Goal: Contribute content

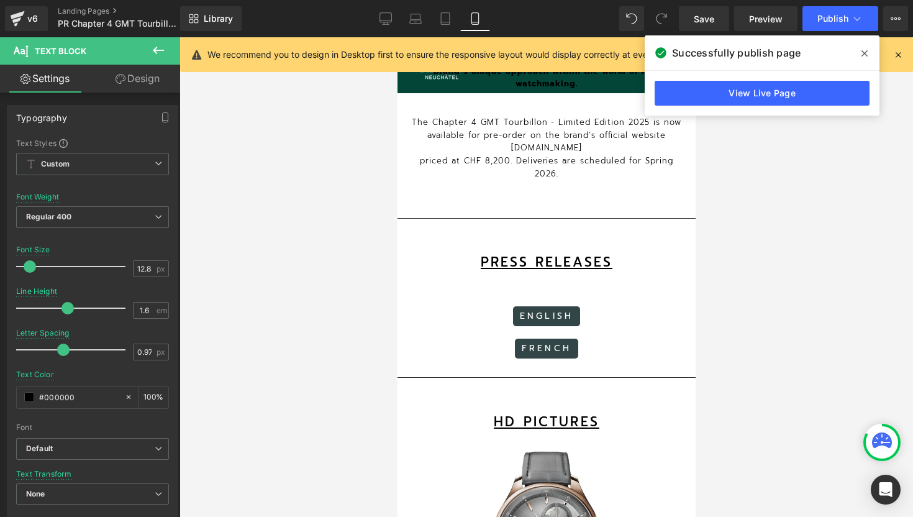
scroll to position [719, 0]
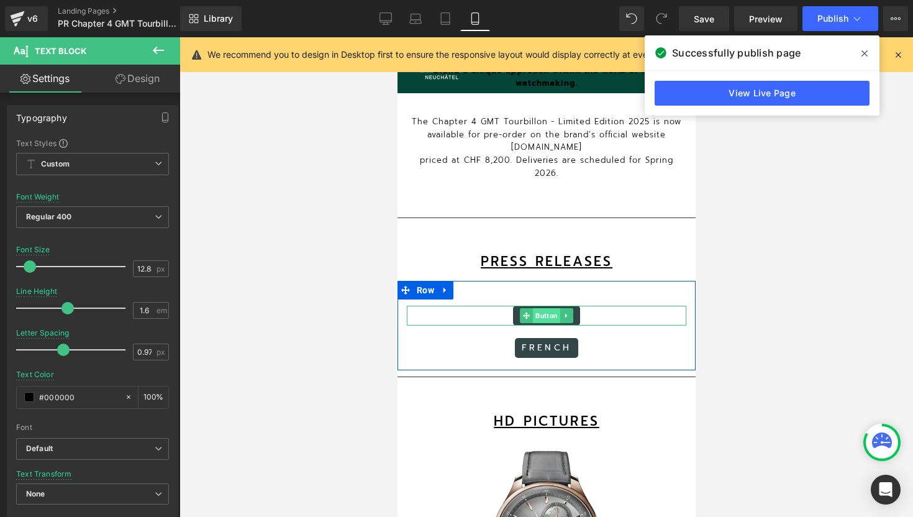
click at [544, 312] on span "Button" at bounding box center [545, 315] width 27 height 15
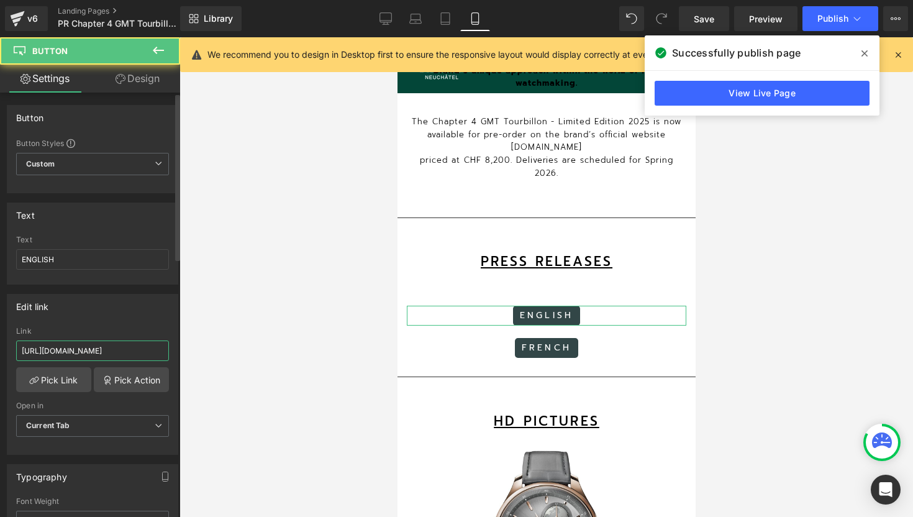
click at [140, 351] on input "[URL][DOMAIN_NAME]" at bounding box center [92, 350] width 153 height 20
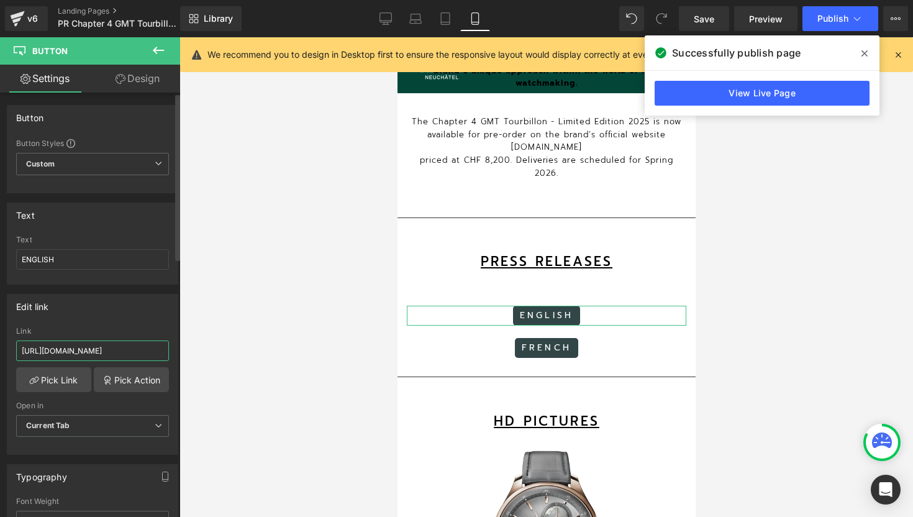
click at [140, 351] on input "[URL][DOMAIN_NAME]" at bounding box center [92, 350] width 153 height 20
paste input "[URL][DOMAIN_NAME]"
type input "[URL][DOMAIN_NAME]"
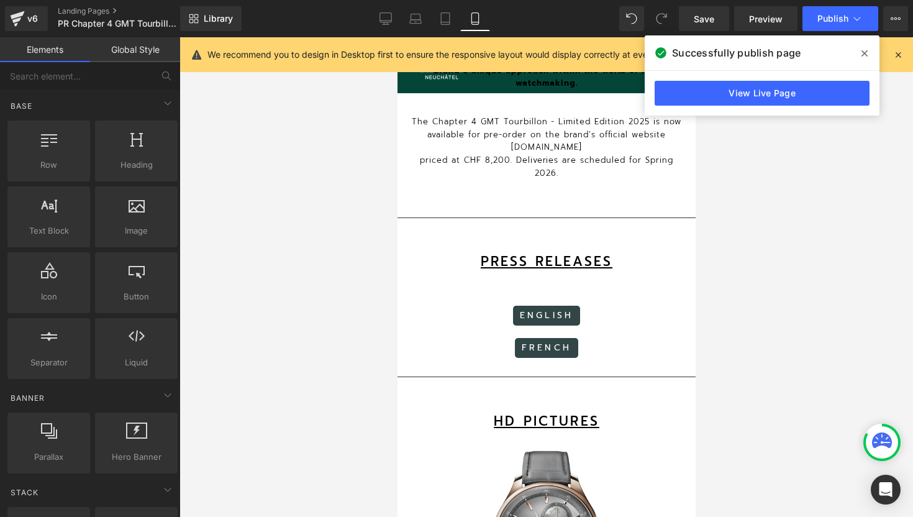
click at [830, 158] on div at bounding box center [547, 277] width 734 height 480
click at [717, 21] on link "Save" at bounding box center [704, 18] width 50 height 25
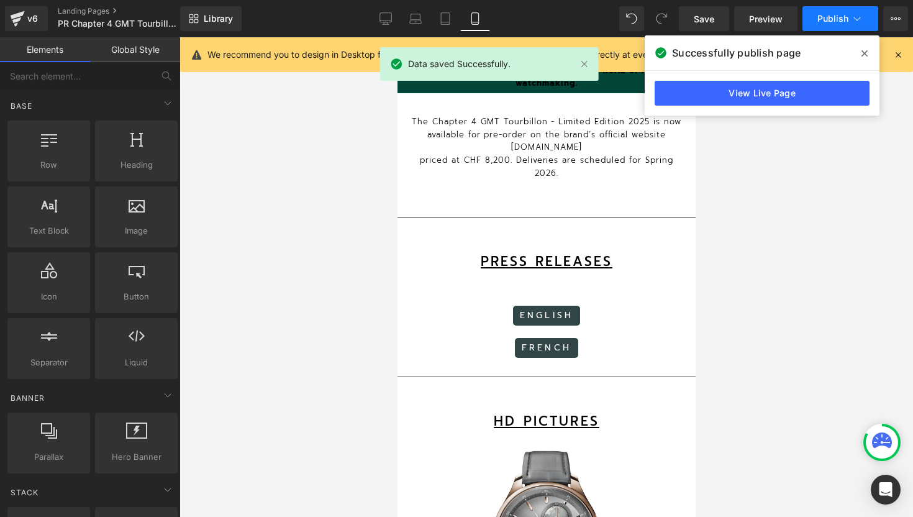
click at [829, 14] on span "Publish" at bounding box center [832, 19] width 31 height 10
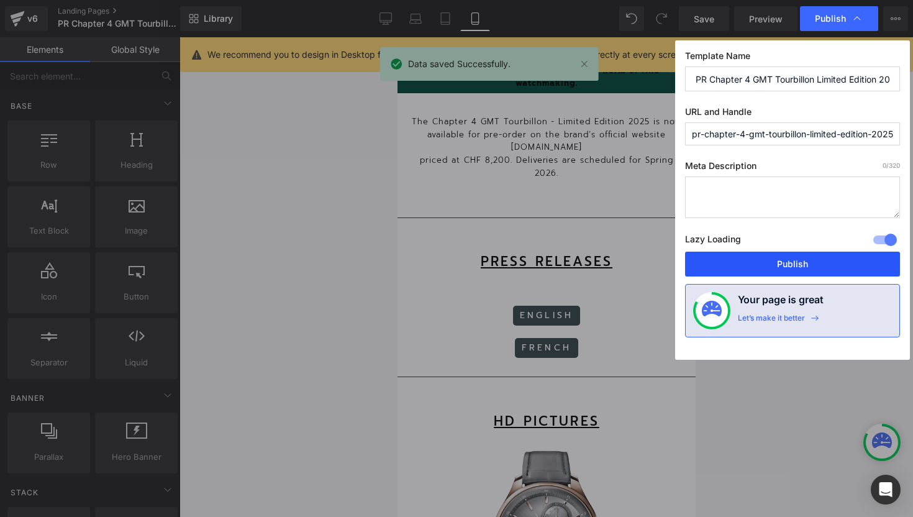
click at [784, 267] on button "Publish" at bounding box center [792, 264] width 215 height 25
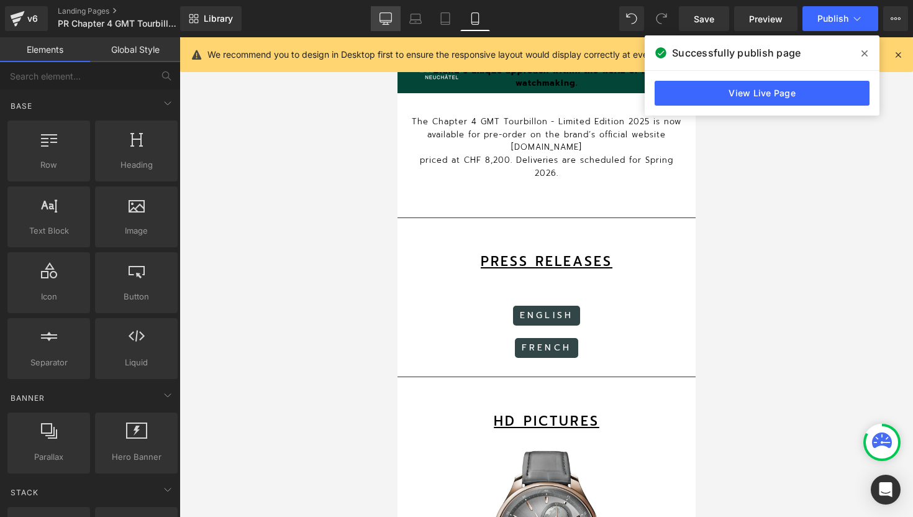
click at [388, 22] on icon at bounding box center [386, 17] width 12 height 9
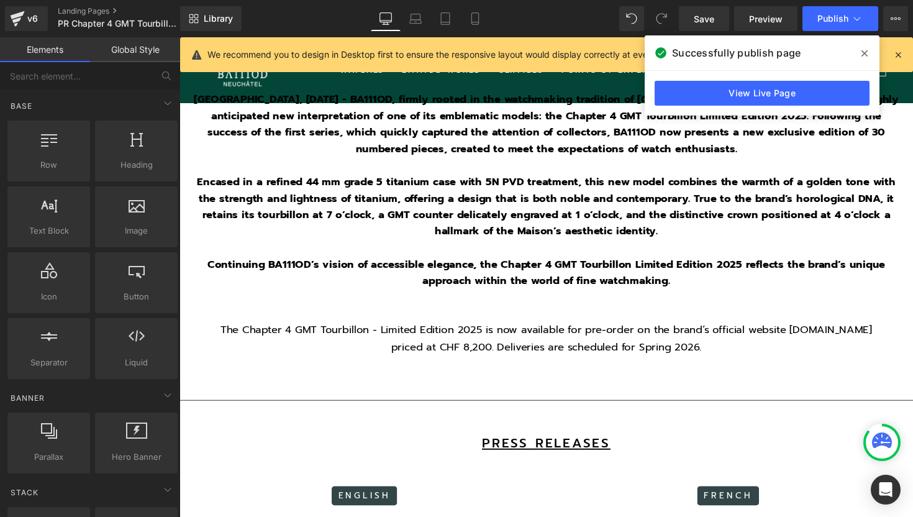
scroll to position [870, 0]
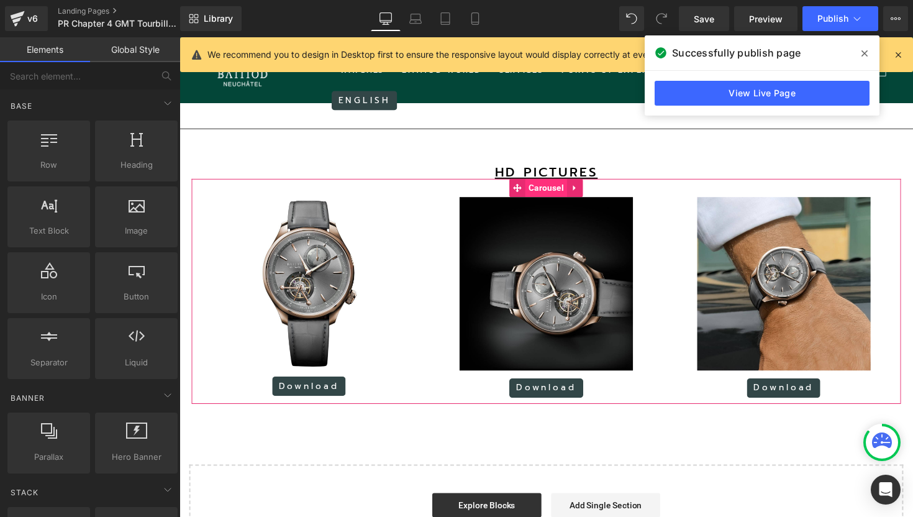
click at [553, 193] on span "Carousel" at bounding box center [555, 191] width 43 height 19
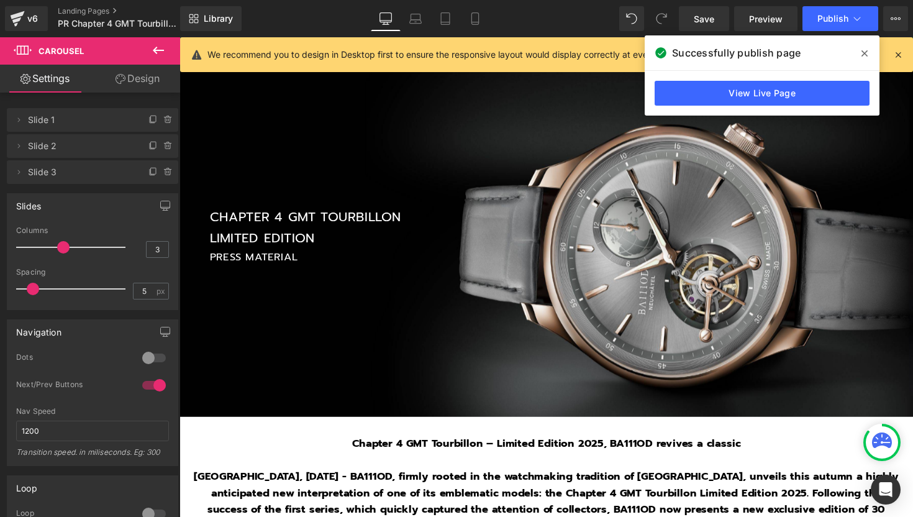
scroll to position [0, 0]
